Goal: Transaction & Acquisition: Book appointment/travel/reservation

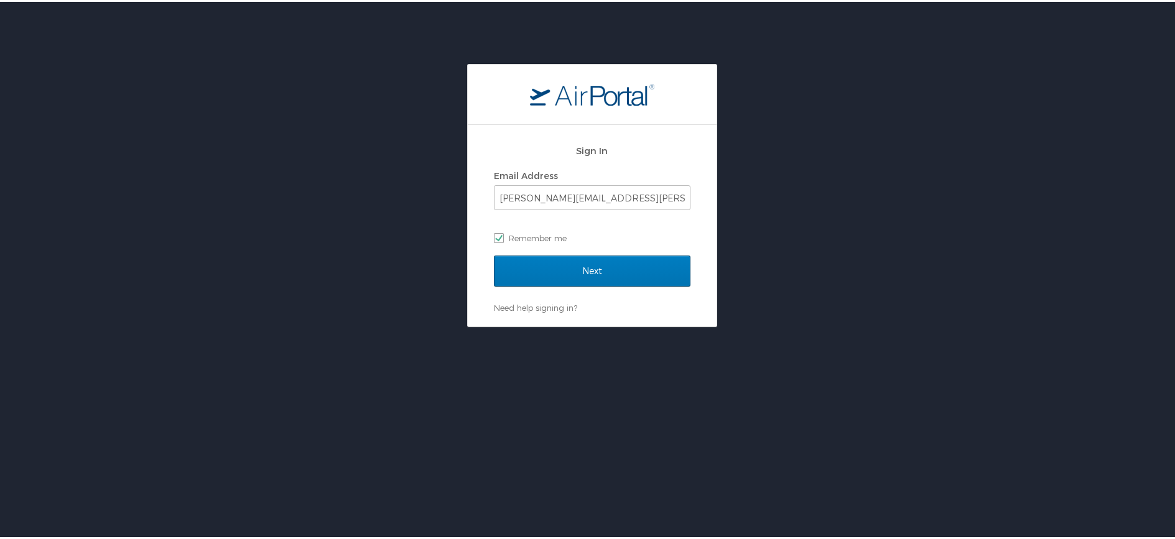
click at [572, 253] on div "Sign In Email Address jennifer.cook@usskiandsnowboard.org Remember me" at bounding box center [592, 195] width 197 height 119
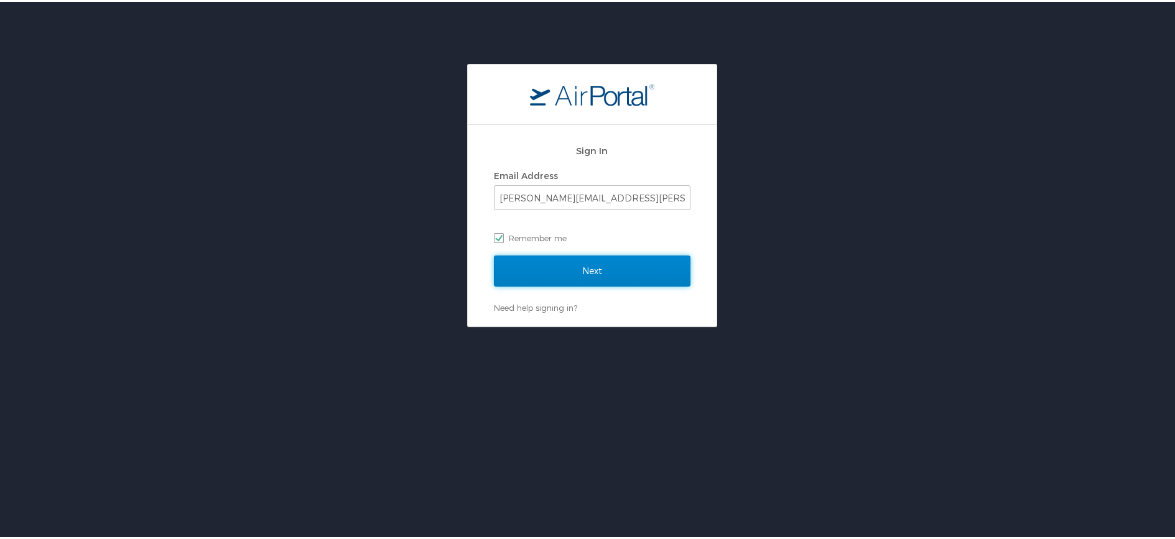
click at [577, 272] on input "Next" at bounding box center [592, 269] width 197 height 31
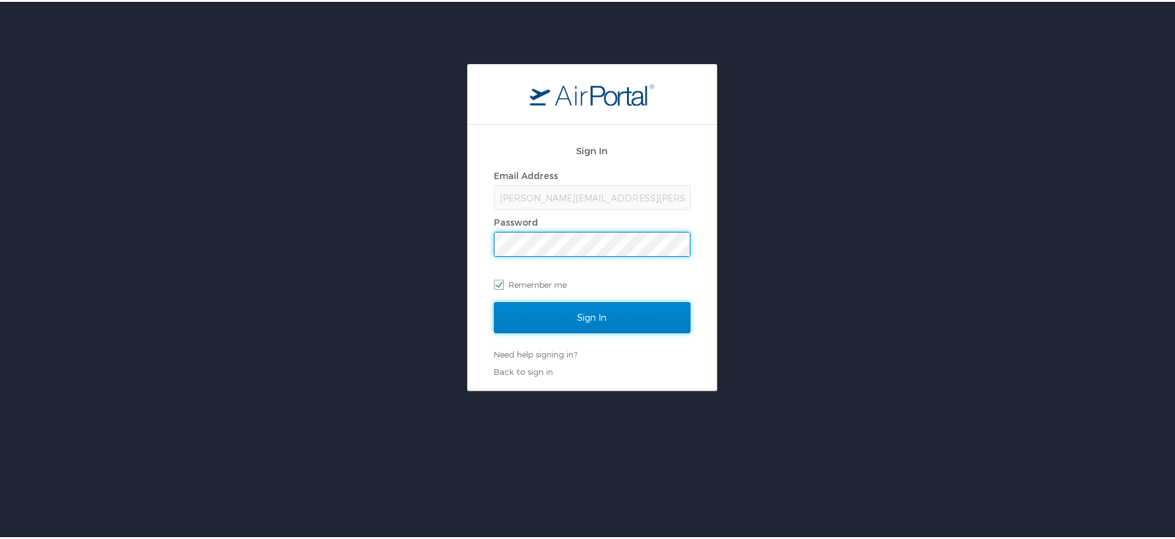
click at [611, 308] on input "Sign In" at bounding box center [592, 315] width 197 height 31
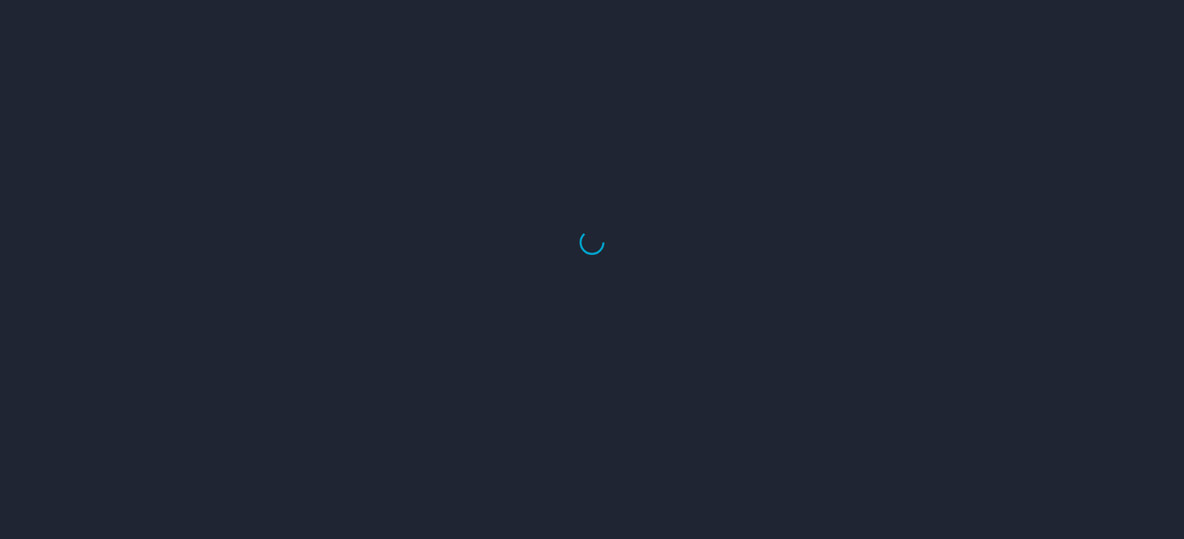
select select "US"
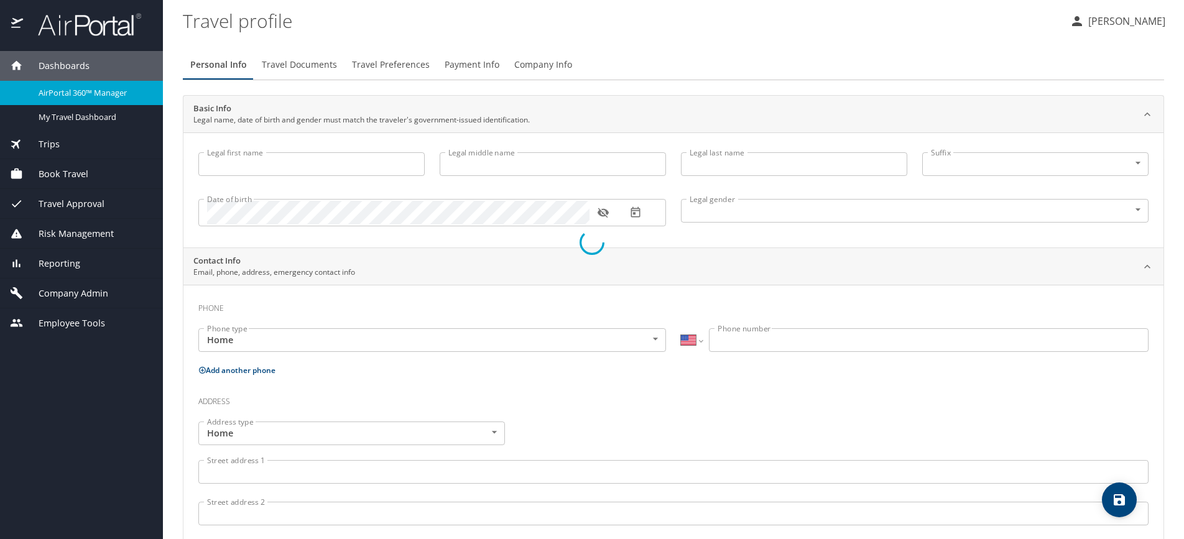
type input "[PERSON_NAME]"
type input "Patricia Jessie"
type input "Cook"
type input "Undisclosed"
type input "Patricia"
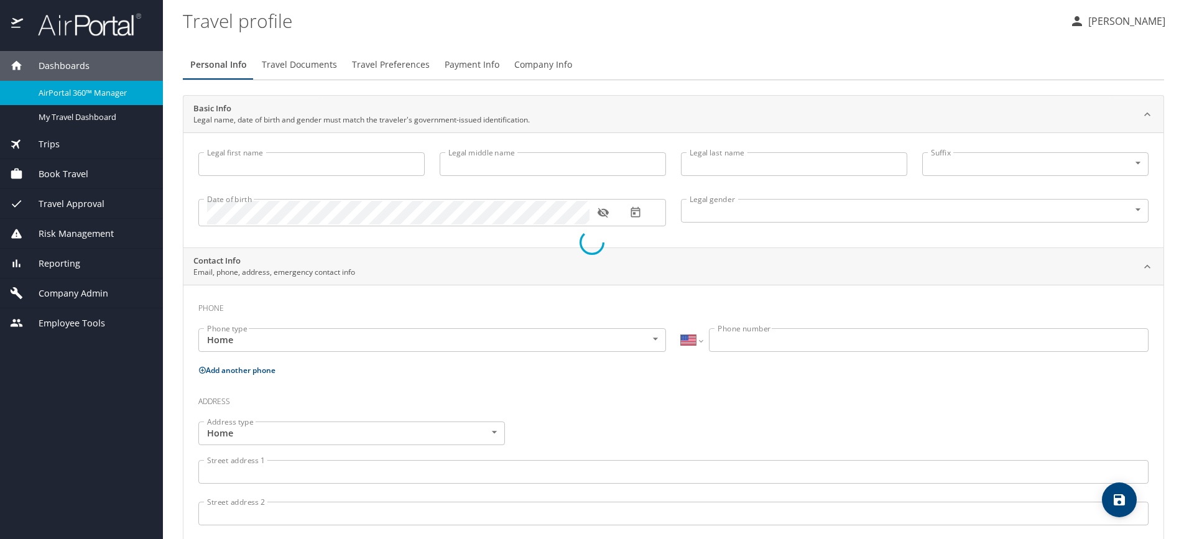
type input "Cook"
type input "(425) 890-1927"
type input "patricia.cook@outlook.com"
select select "US"
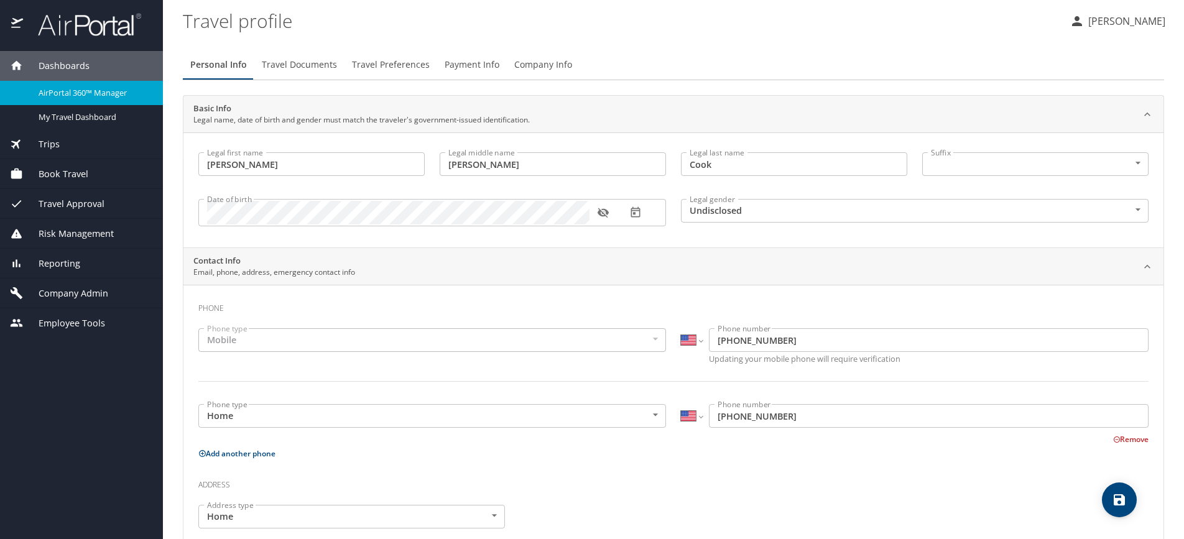
click at [84, 179] on span "Book Travel" at bounding box center [55, 174] width 65 height 14
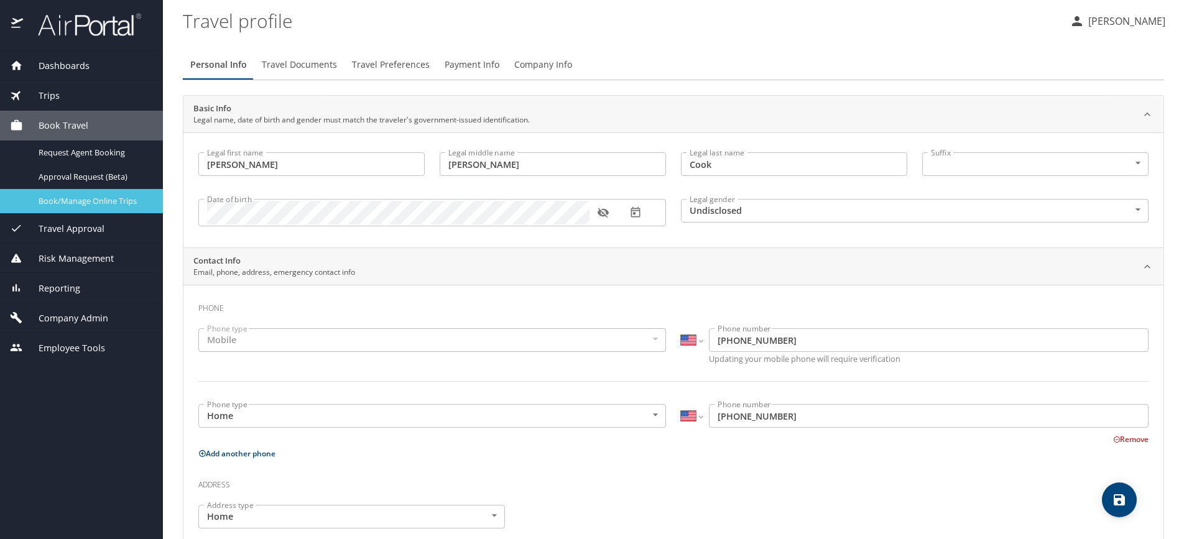
click at [75, 203] on span "Book/Manage Online Trips" at bounding box center [93, 201] width 109 height 12
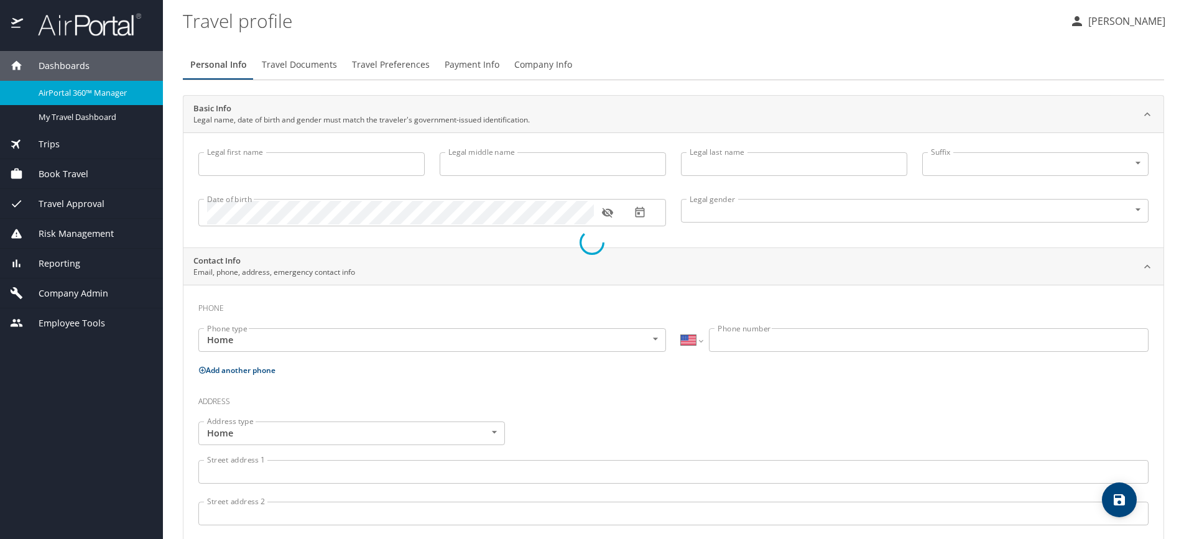
select select "US"
type input "Jennifer"
type input "Patricia Jessie"
type input "Cook"
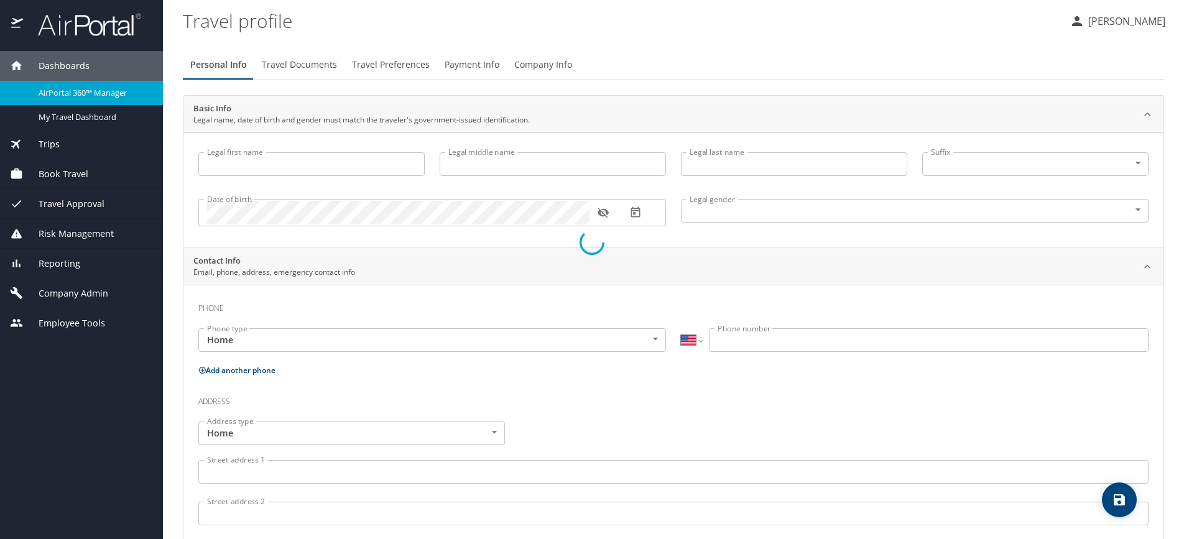
type input "Undisclosed"
type input "Patricia"
type input "Cook"
type input "(425) 890-1927"
type input "patricia.cook@outlook.com"
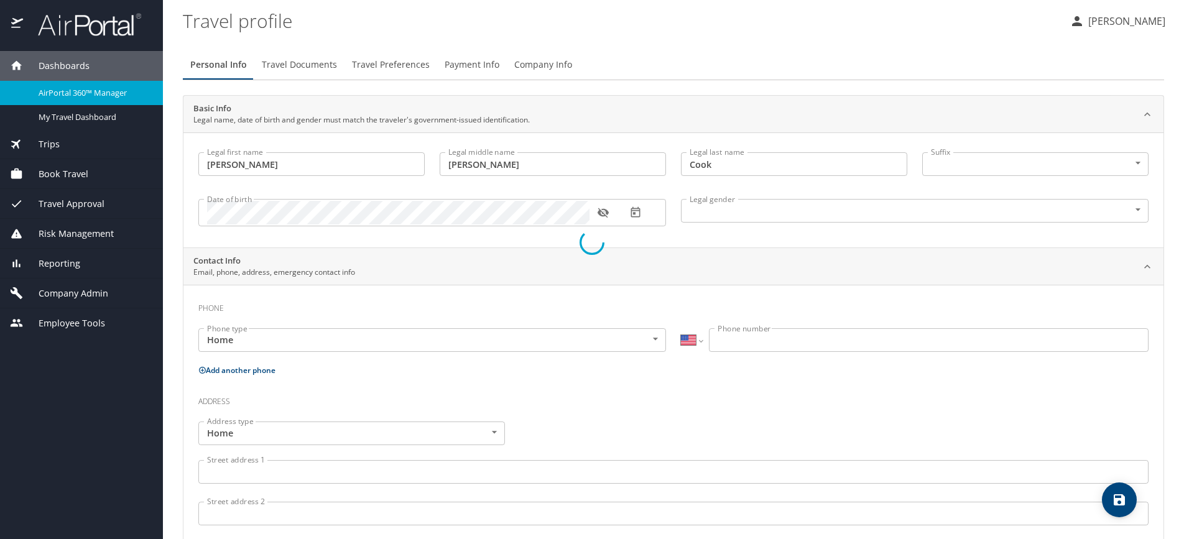
select select "US"
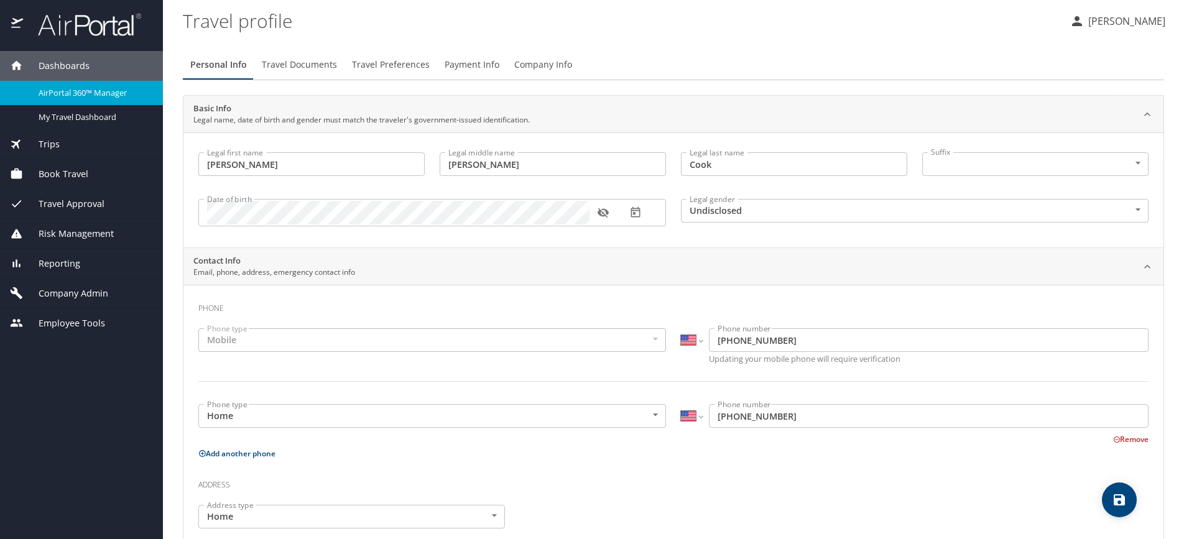
click at [106, 182] on div "Book Travel" at bounding box center [81, 174] width 163 height 30
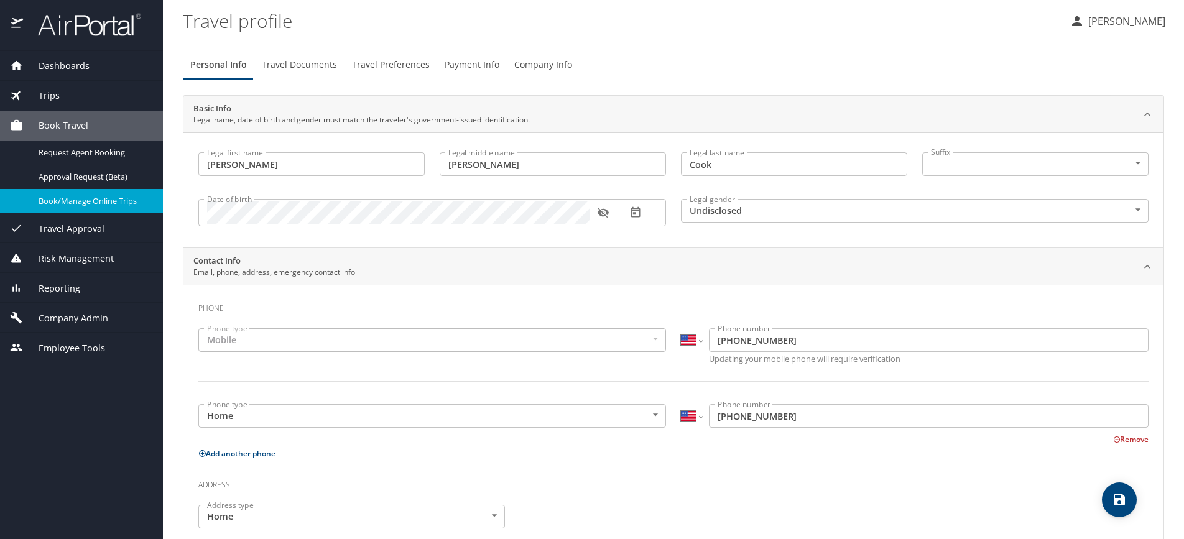
click at [100, 207] on div "Book/Manage Online Trips" at bounding box center [81, 201] width 143 height 14
